Goal: Browse casually

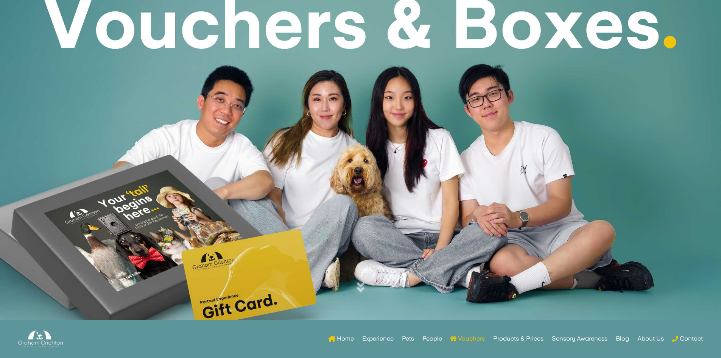
click at [346, 339] on link "Home" at bounding box center [340, 340] width 25 height 30
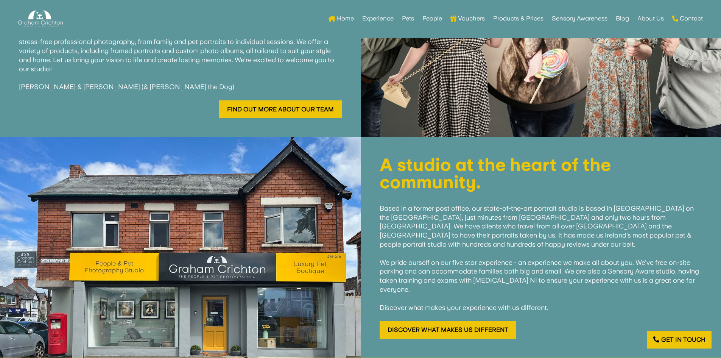
scroll to position [333, 0]
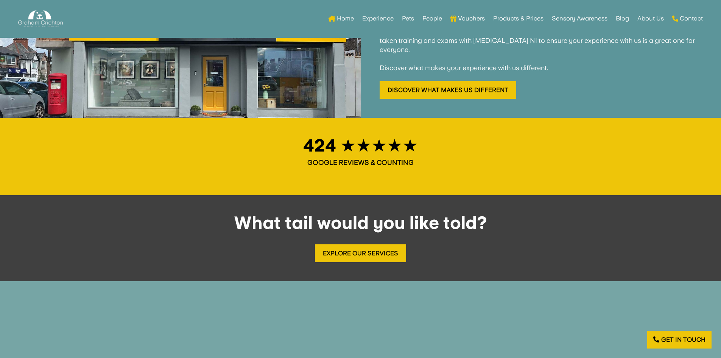
scroll to position [757, 0]
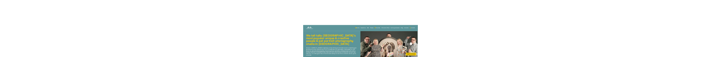
scroll to position [76, 0]
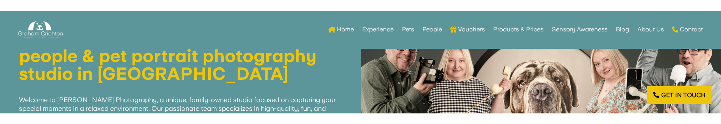
scroll to position [143, 0]
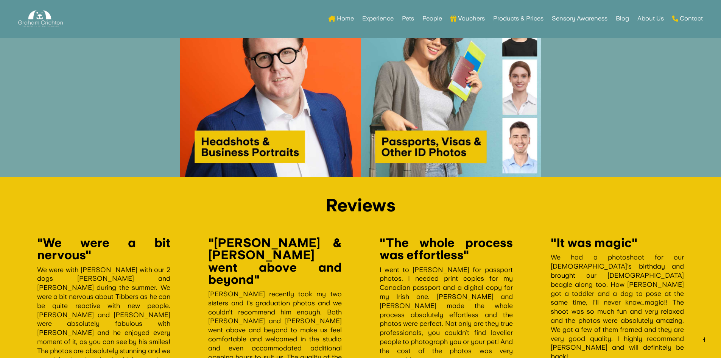
scroll to position [1324, 0]
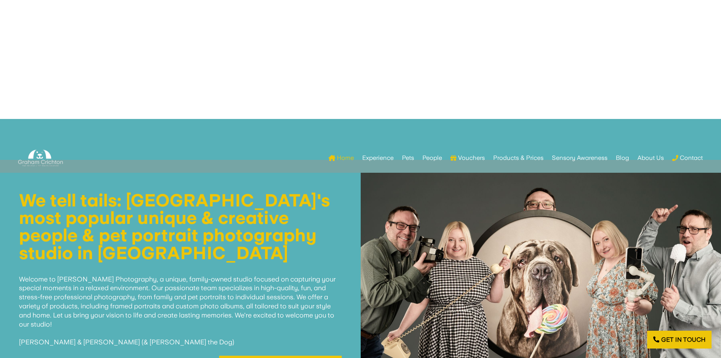
scroll to position [189, 0]
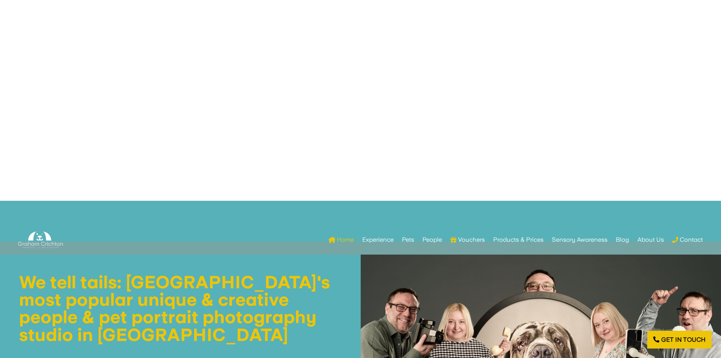
scroll to position [151, 0]
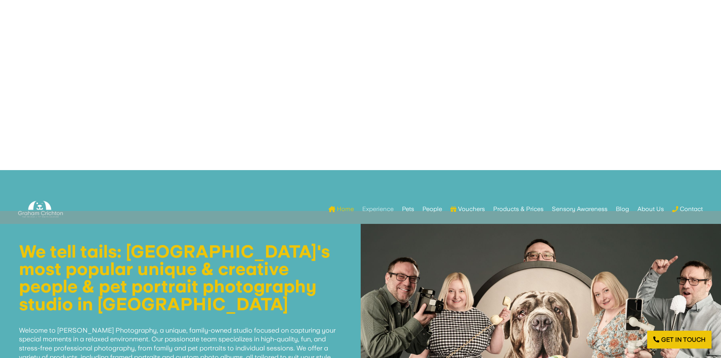
click at [369, 208] on link "Experience" at bounding box center [377, 209] width 31 height 30
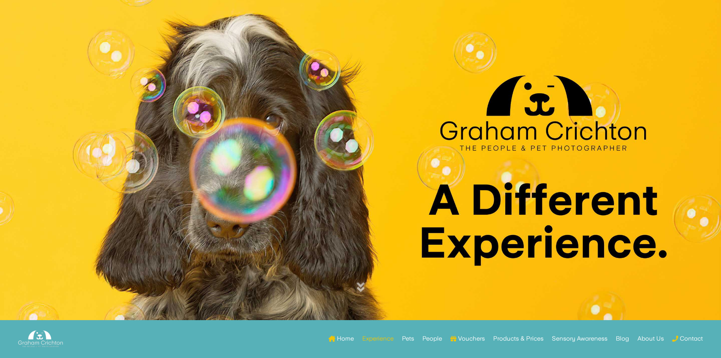
click at [409, 340] on link "Pets" at bounding box center [408, 340] width 12 height 30
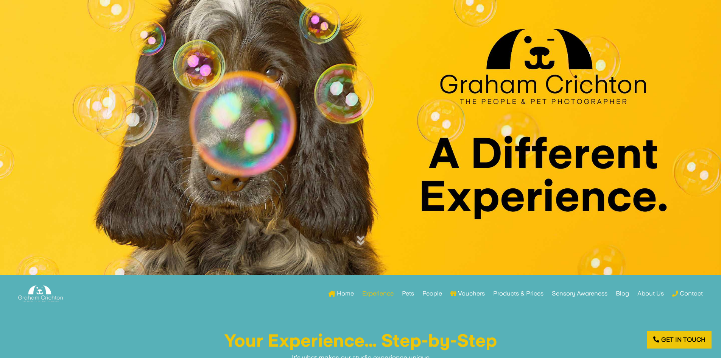
scroll to position [76, 0]
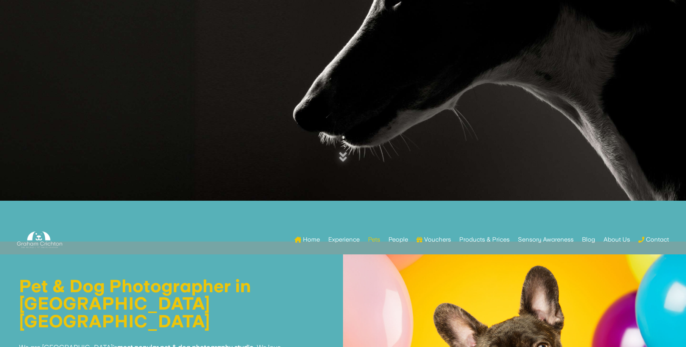
scroll to position [104, 0]
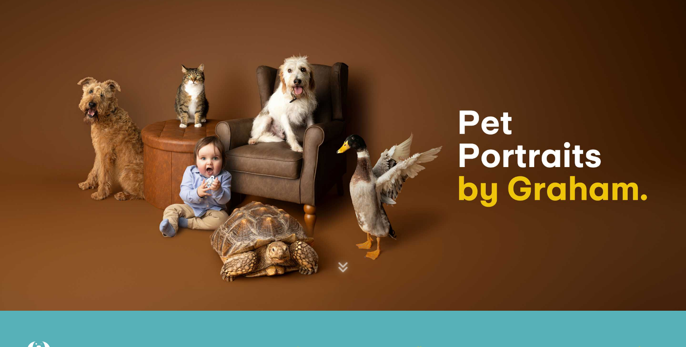
scroll to position [104, 0]
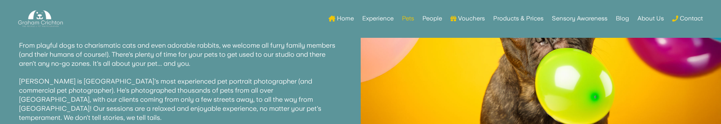
scroll to position [189, 0]
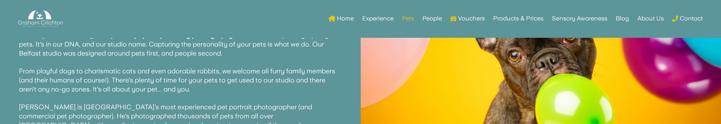
click at [412, 72] on img at bounding box center [541, 56] width 361 height 240
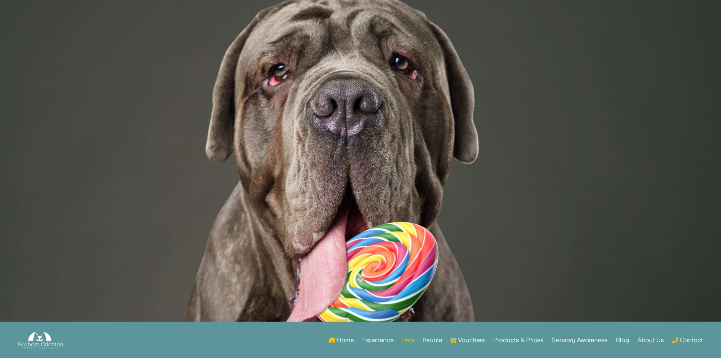
scroll to position [625, 0]
